Goal: Navigation & Orientation: Understand site structure

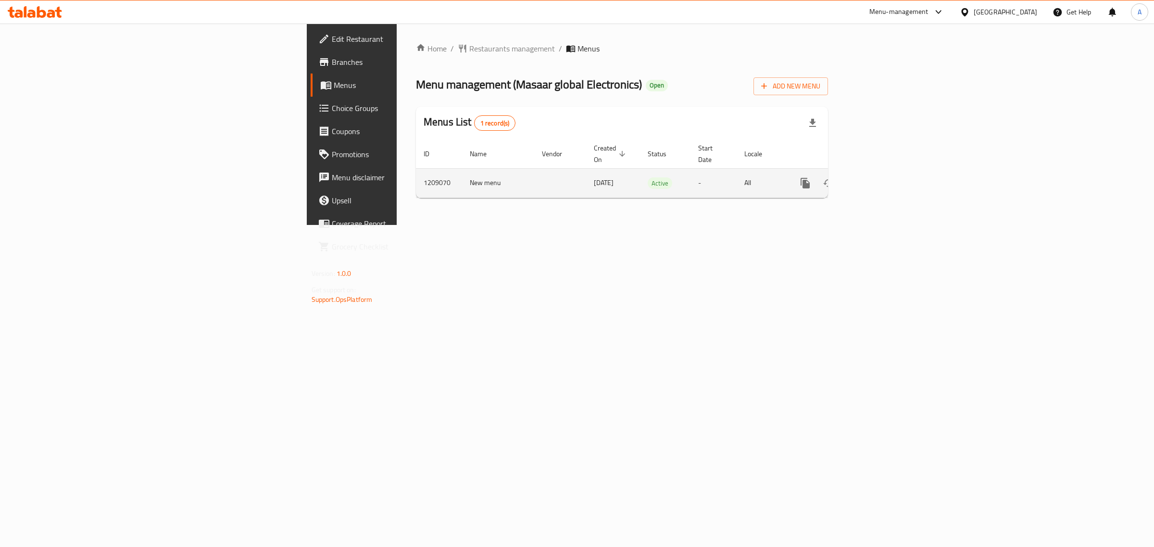
click at [881, 177] on icon "enhanced table" at bounding box center [875, 183] width 12 height 12
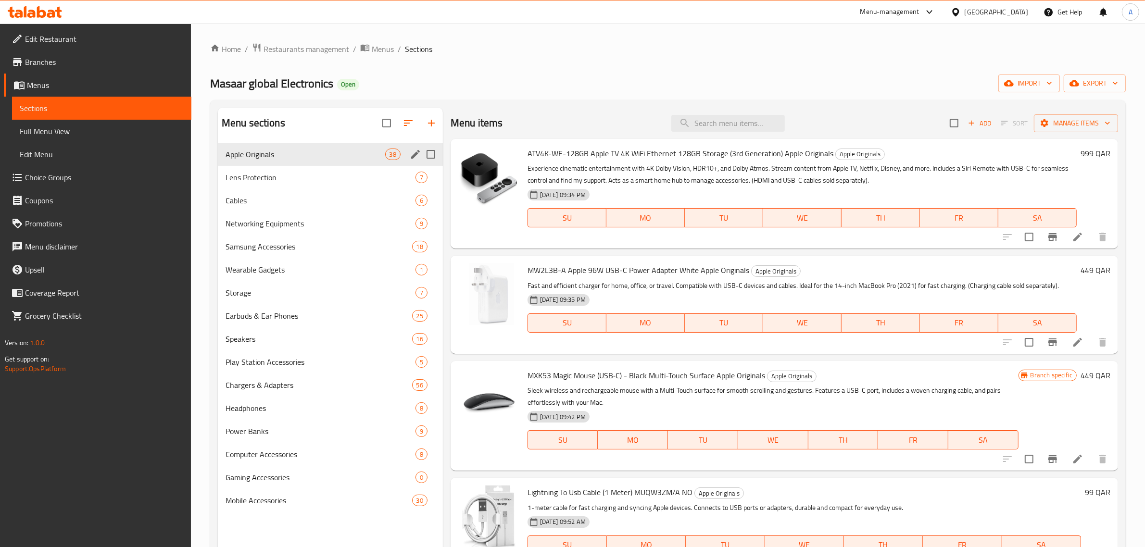
click at [338, 165] on div "Apple Originals 38" at bounding box center [330, 154] width 225 height 23
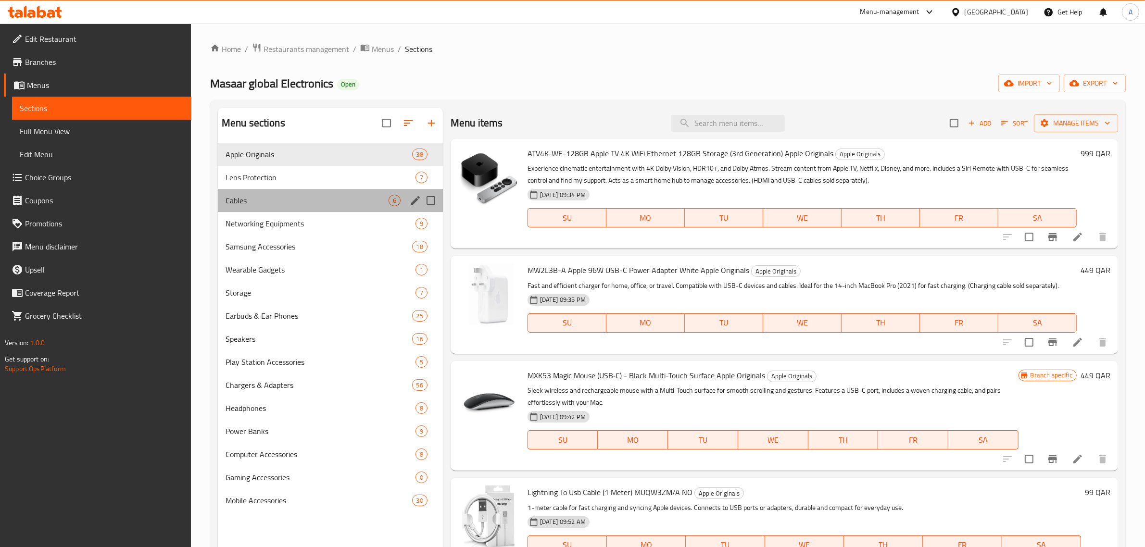
click at [339, 189] on div "Cables 6" at bounding box center [330, 200] width 225 height 23
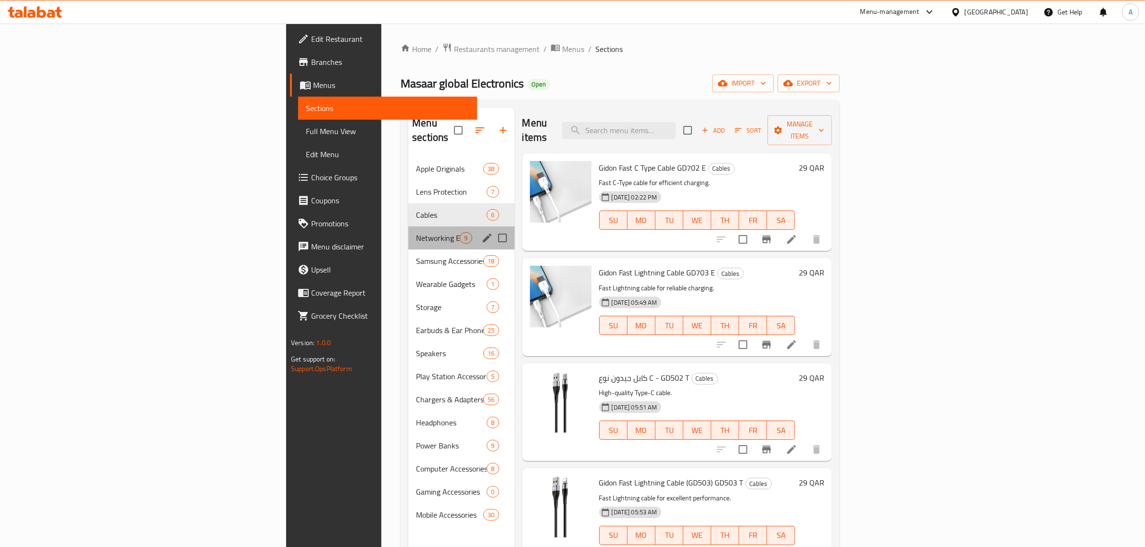
click at [408, 227] on div "Networking Equipments 9" at bounding box center [461, 238] width 106 height 23
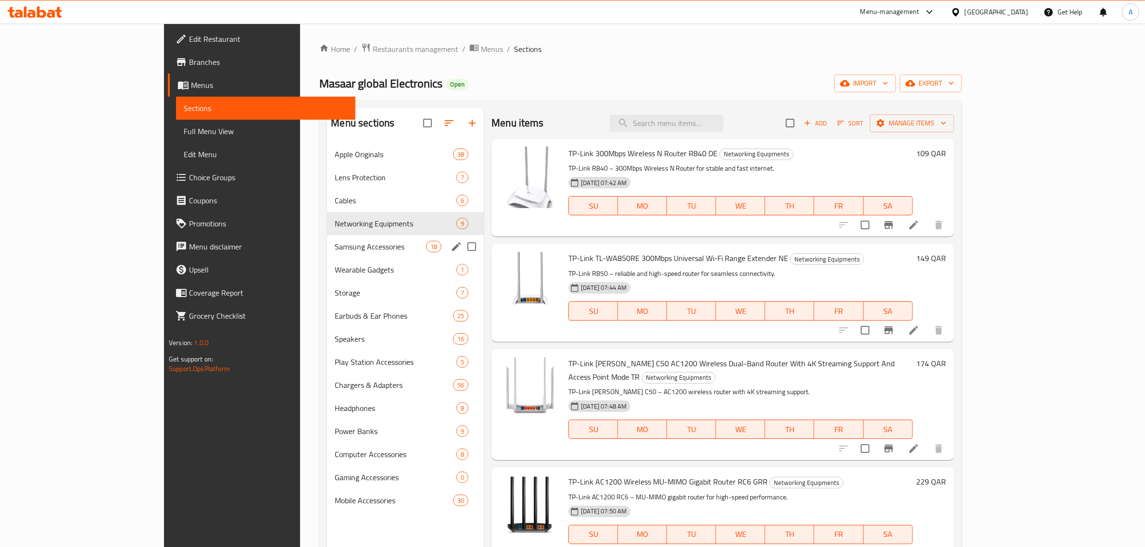
click at [335, 243] on span "Samsung Accessories" at bounding box center [380, 247] width 91 height 12
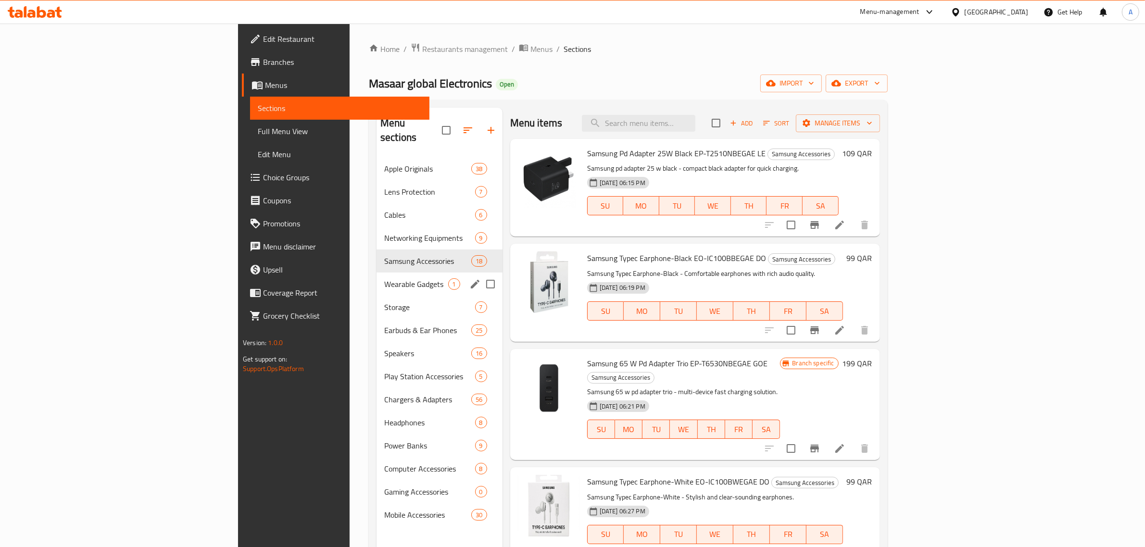
click at [384, 279] on span "Wearable Gadgets" at bounding box center [416, 285] width 64 height 12
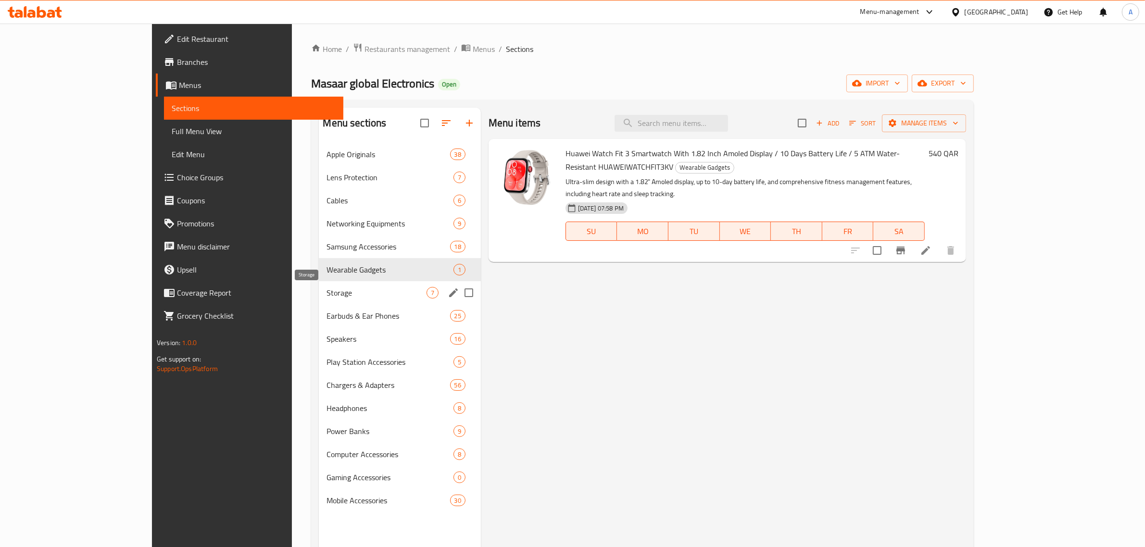
click at [328, 287] on span "Storage" at bounding box center [377, 293] width 100 height 12
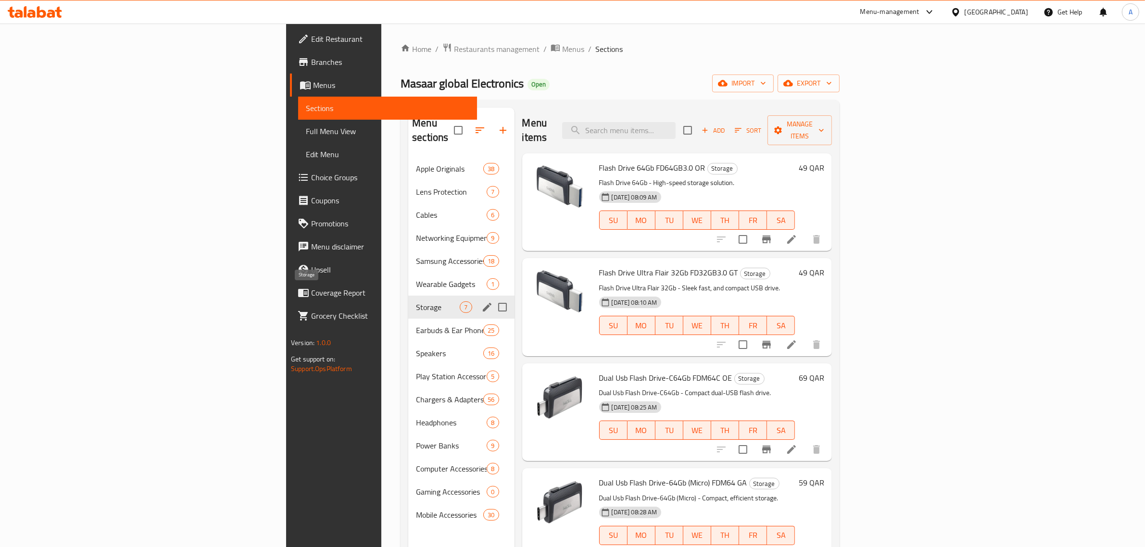
click at [416, 325] on span "Earbuds & Ear Phones" at bounding box center [449, 331] width 67 height 12
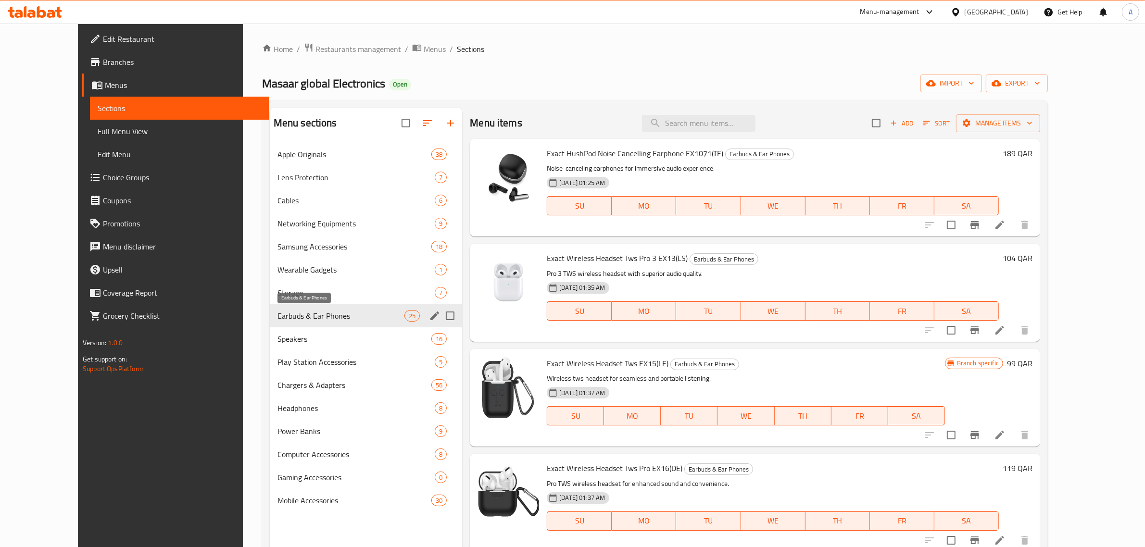
click at [328, 318] on span "Earbuds & Ear Phones" at bounding box center [341, 316] width 127 height 12
click at [328, 324] on div "Earbuds & Ear Phones 25" at bounding box center [366, 315] width 193 height 23
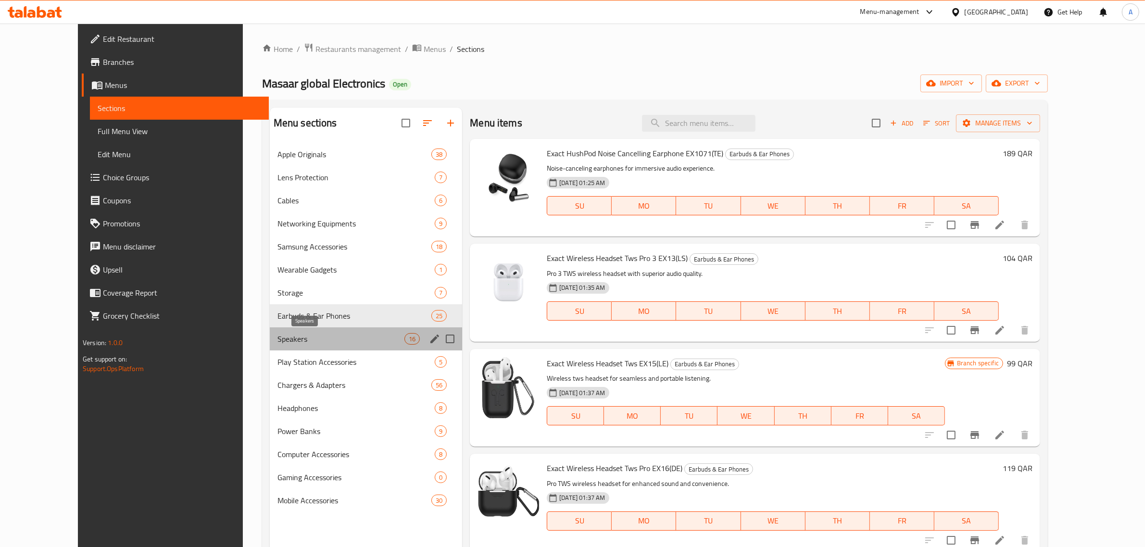
drag, startPoint x: 328, startPoint y: 335, endPoint x: 328, endPoint y: 341, distance: 5.8
click at [328, 335] on span "Speakers" at bounding box center [341, 339] width 127 height 12
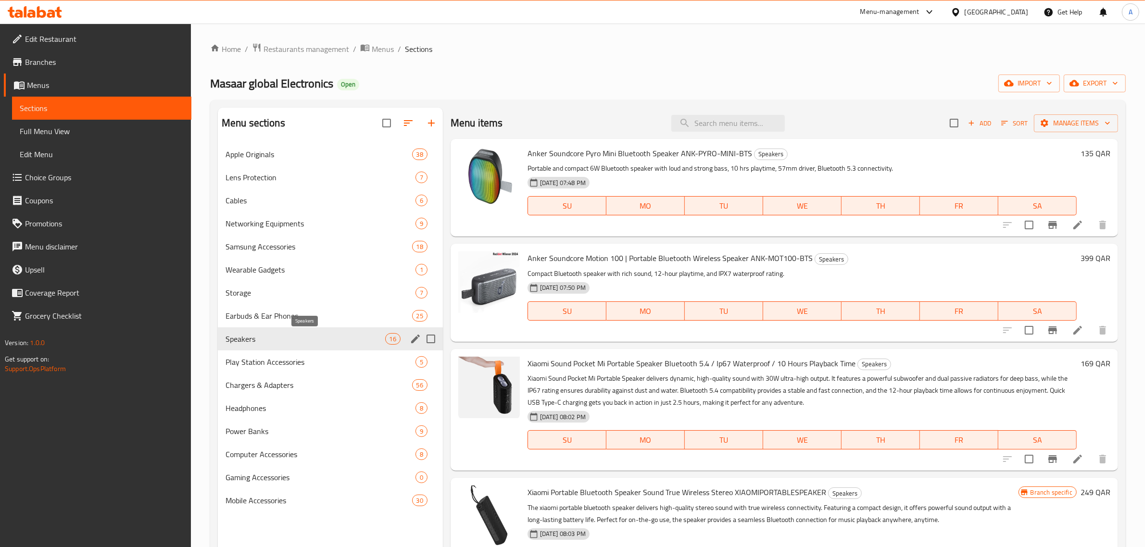
click at [329, 355] on div "Play Station Accessories 5" at bounding box center [330, 362] width 225 height 23
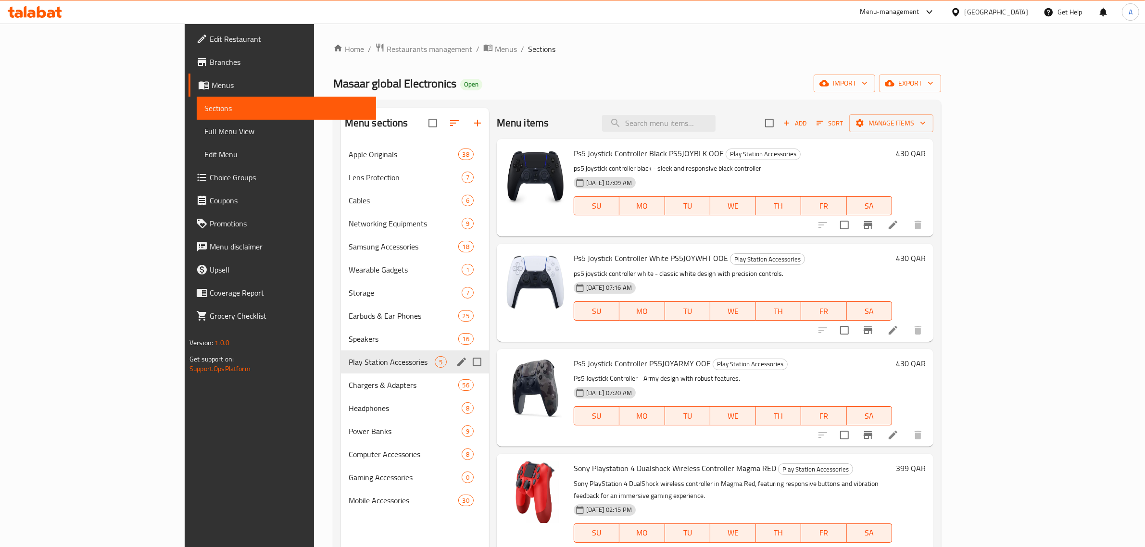
click at [341, 373] on div "Apple Originals 38 Lens Protection 7 Cables 6 Networking Equipments 9 Samsung A…" at bounding box center [415, 327] width 148 height 369
click at [341, 399] on div "Headphones 8" at bounding box center [415, 408] width 148 height 23
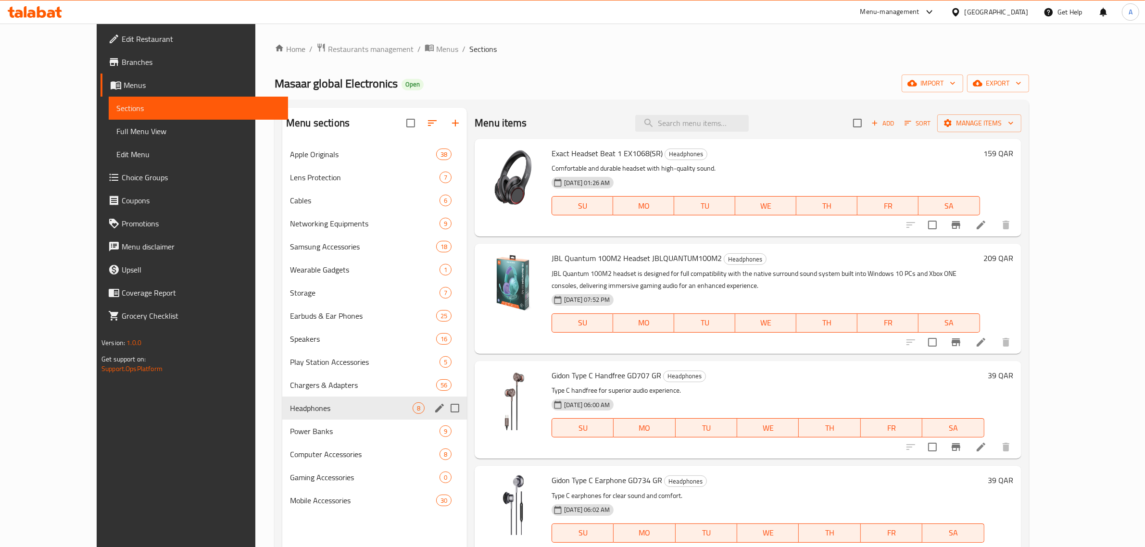
click at [329, 405] on span "Headphones" at bounding box center [351, 409] width 123 height 12
click at [328, 431] on span "Power Banks" at bounding box center [351, 432] width 123 height 12
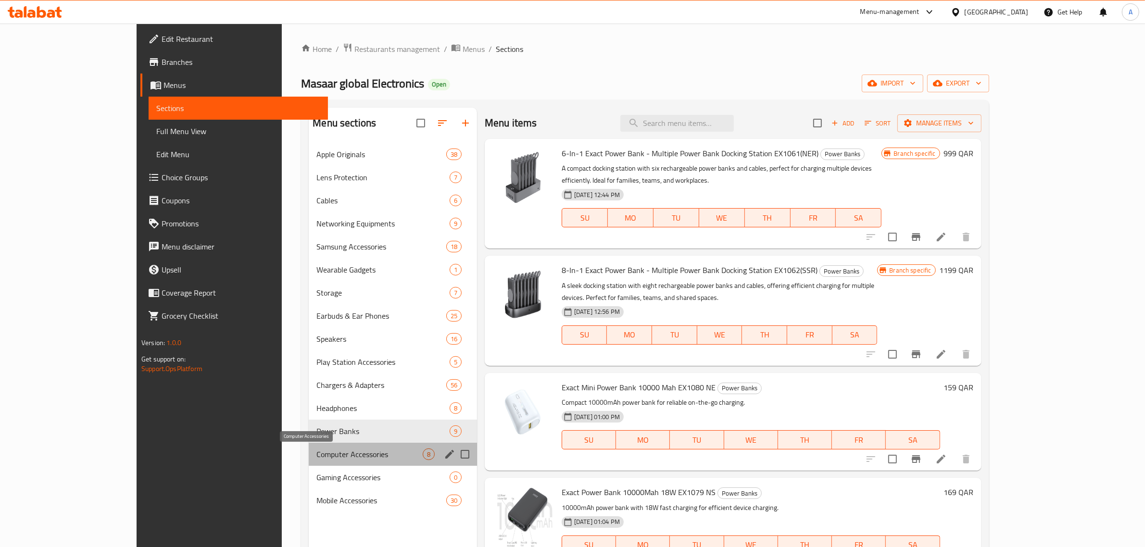
click at [324, 451] on span "Computer Accessories" at bounding box center [370, 455] width 106 height 12
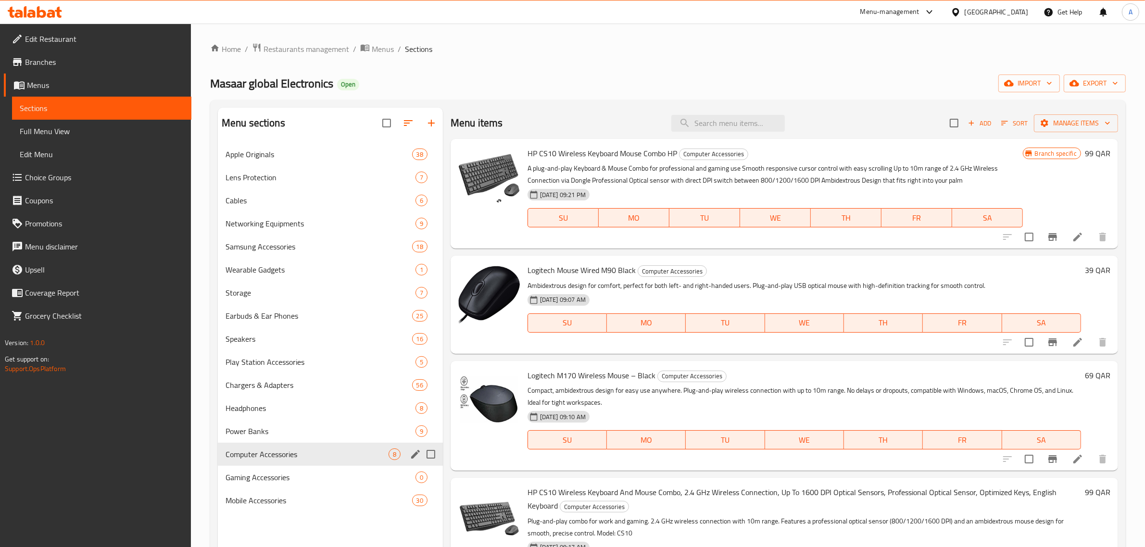
click at [325, 467] on div "Gaming Accessories 0" at bounding box center [330, 477] width 225 height 23
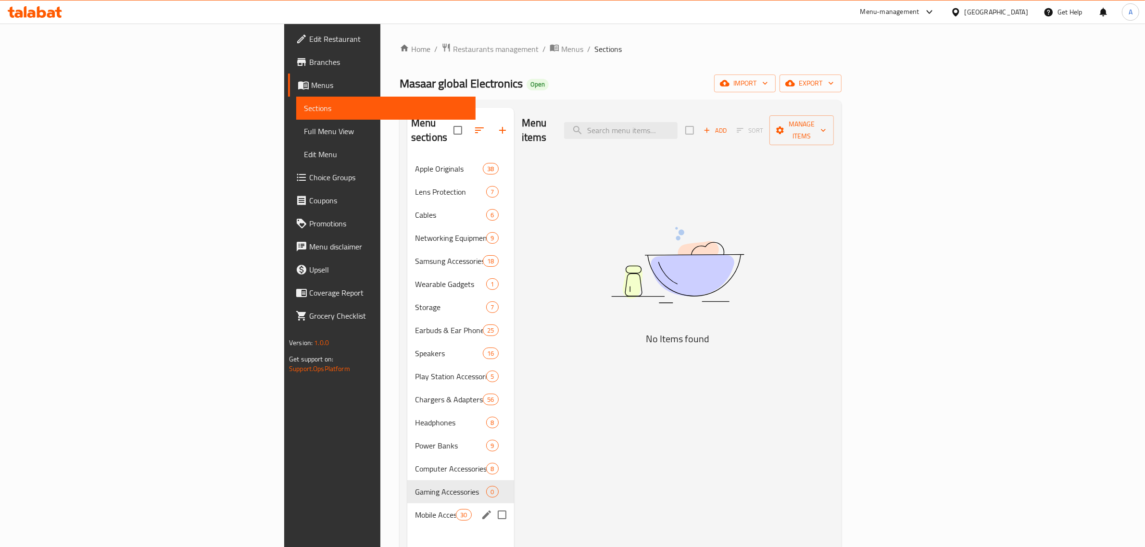
click at [407, 504] on div "Mobile Accessories 30" at bounding box center [460, 515] width 107 height 23
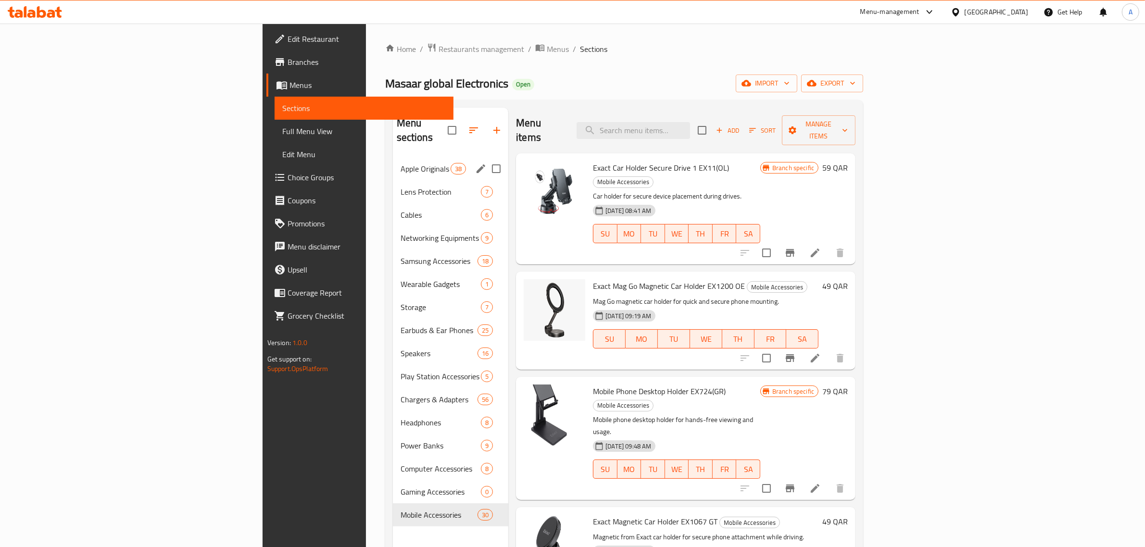
click at [393, 160] on div "Apple Originals 38" at bounding box center [451, 168] width 116 height 23
